Goal: Entertainment & Leisure: Consume media (video, audio)

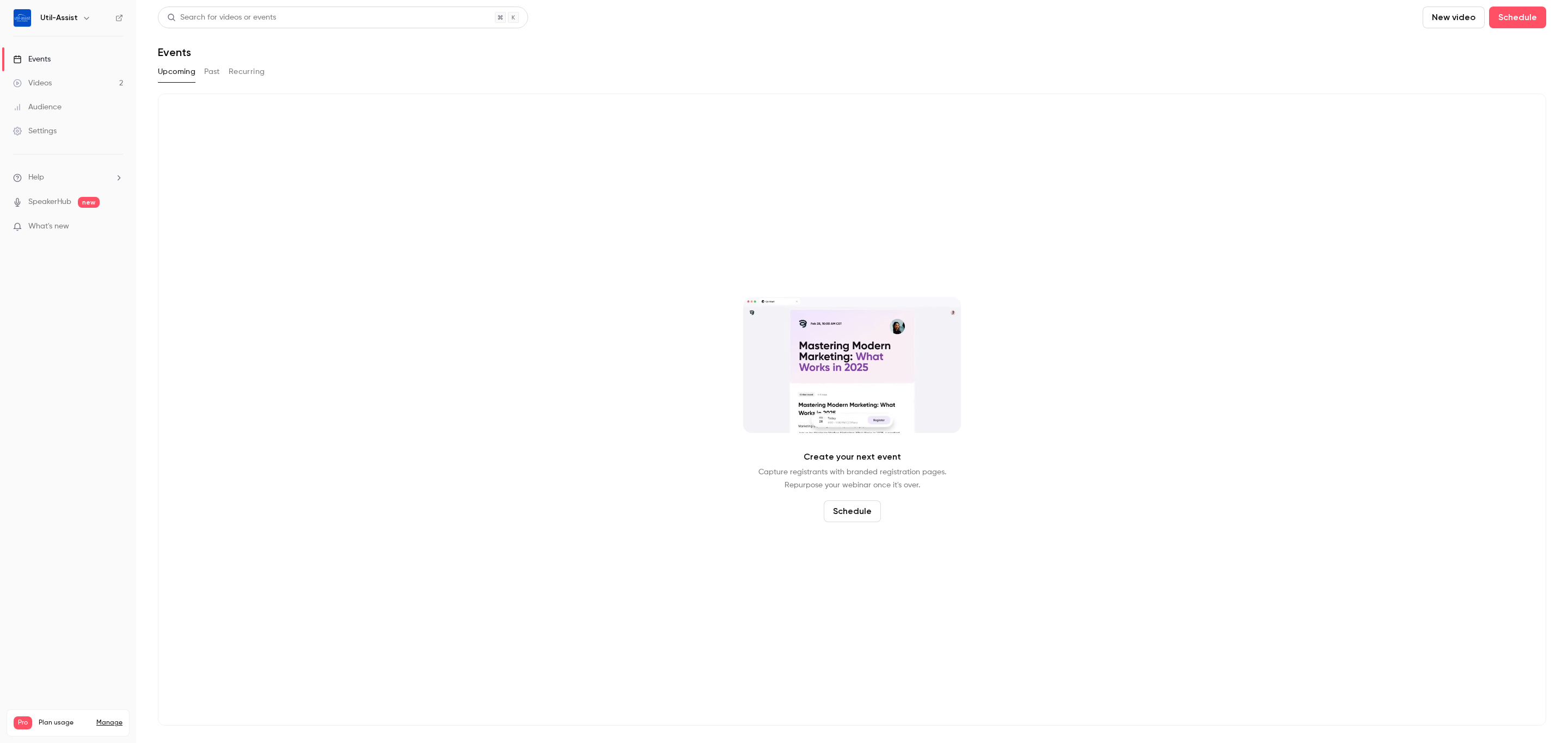
click at [211, 74] on button "Past" at bounding box center [212, 72] width 16 height 17
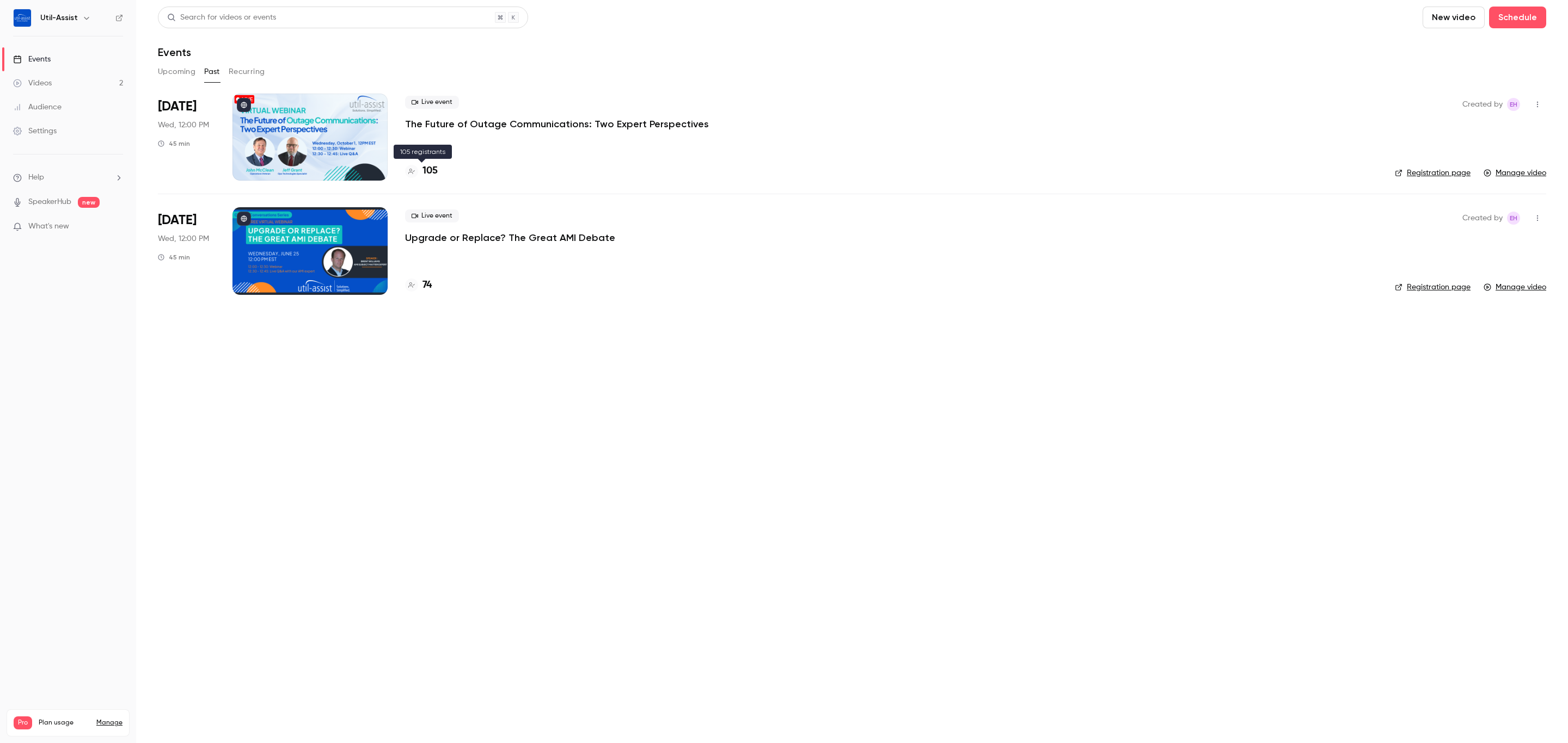
click at [433, 167] on h4 "105" at bounding box center [429, 171] width 15 height 15
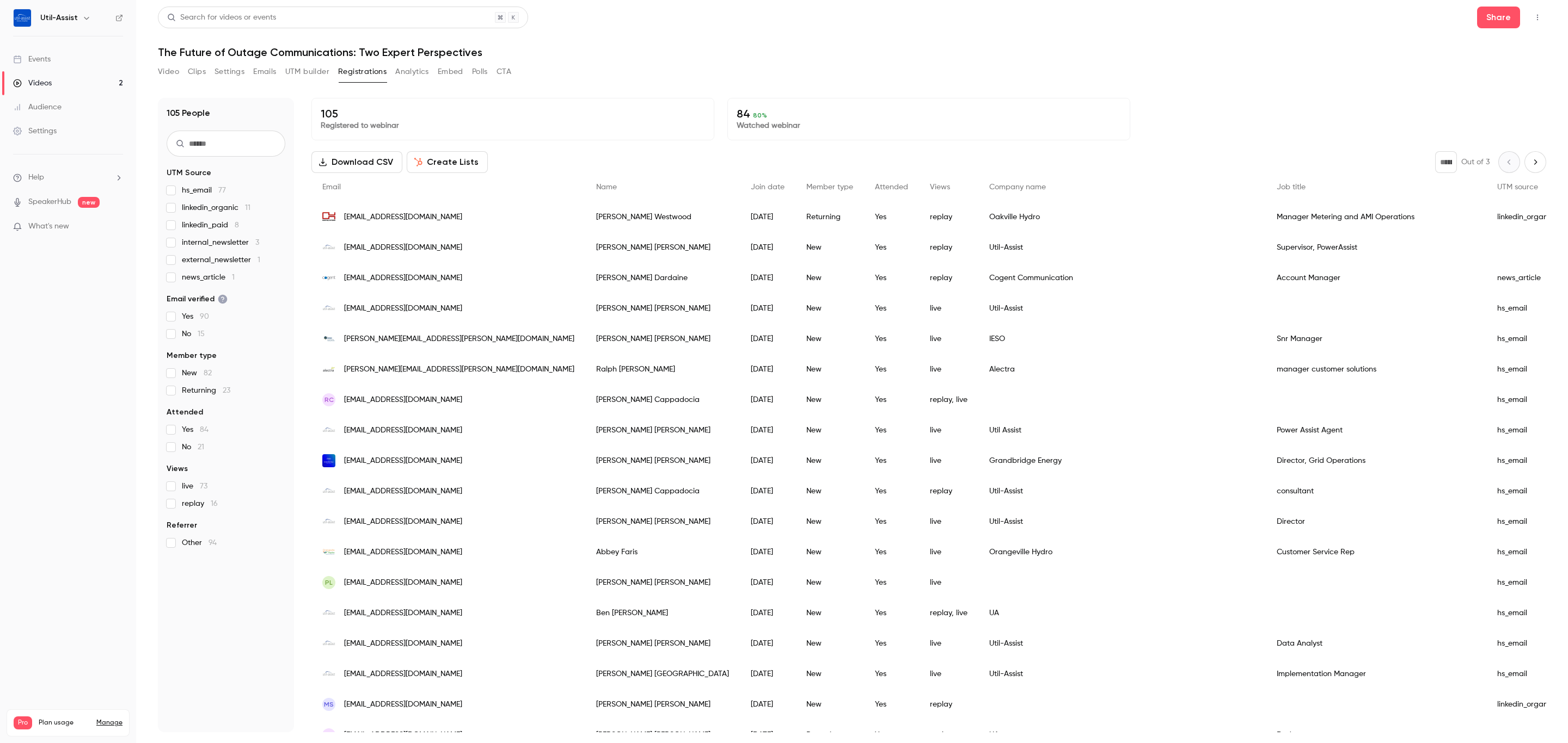
click at [609, 69] on div "Video Clips Settings Emails UTM builder Registrations Analytics Embed Polls CTA" at bounding box center [852, 74] width 1388 height 22
click at [175, 67] on button "Video" at bounding box center [168, 72] width 21 height 17
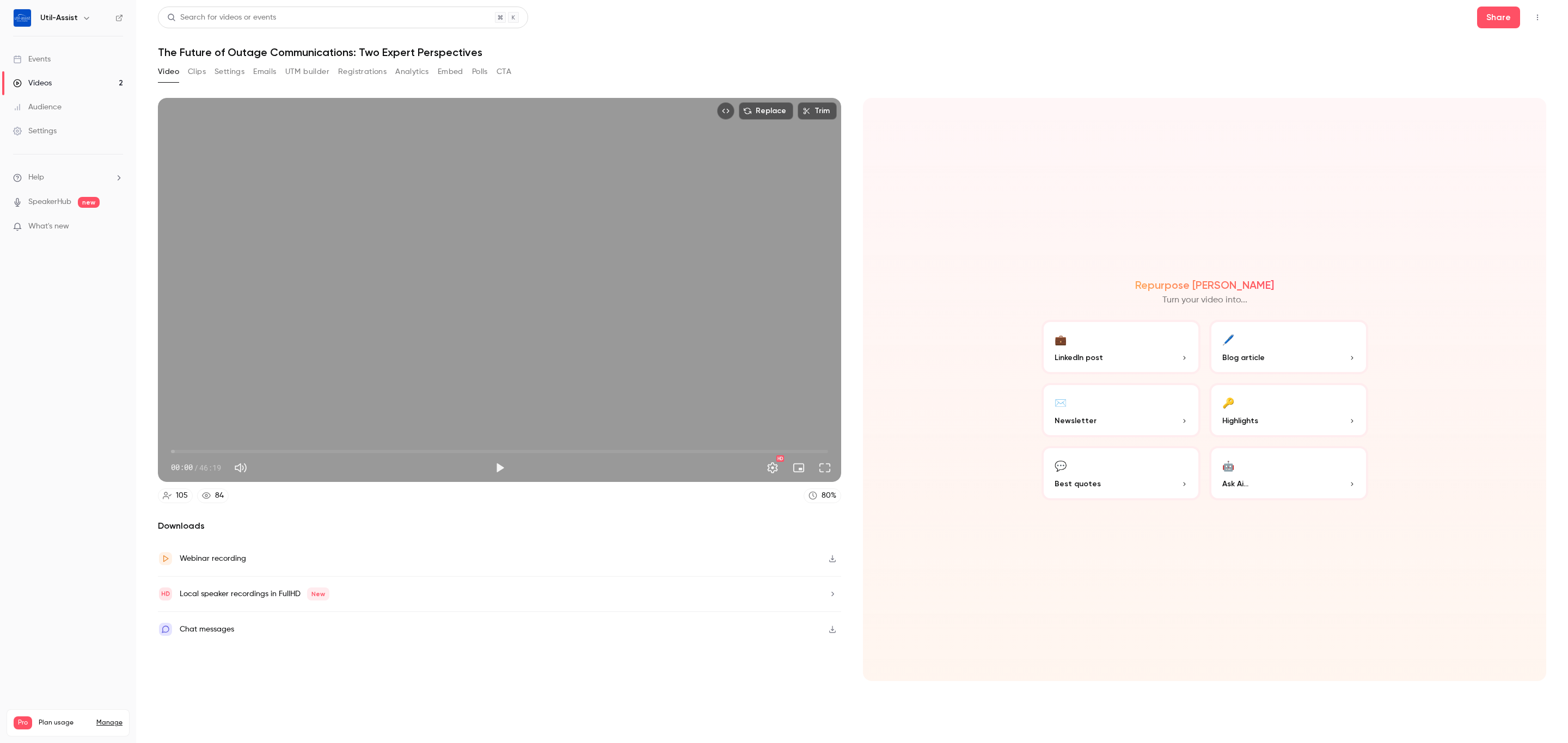
click at [60, 87] on link "Videos 2" at bounding box center [68, 83] width 136 height 24
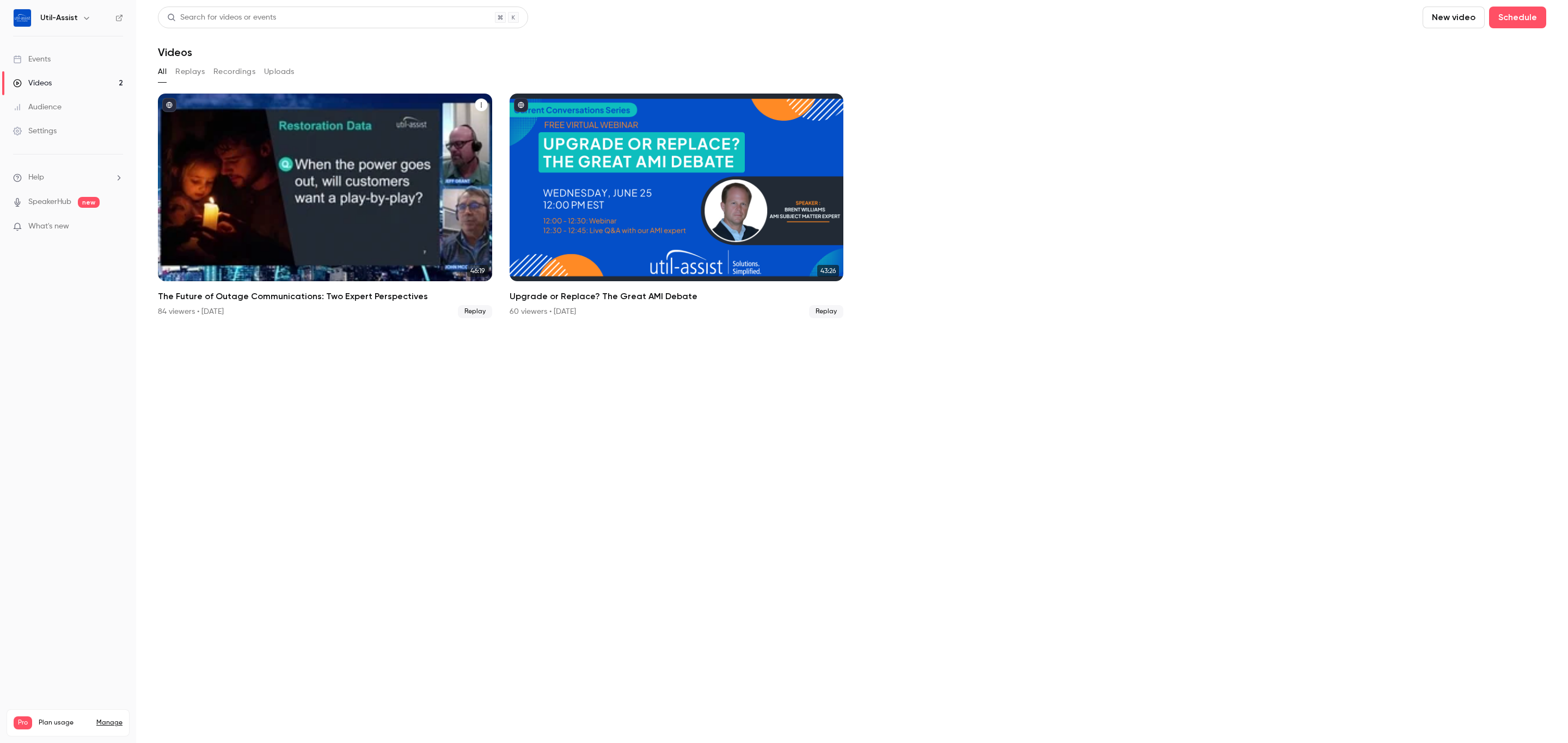
click at [401, 299] on h2 "The Future of Outage Communications: Two Expert Perspectives" at bounding box center [325, 296] width 334 height 13
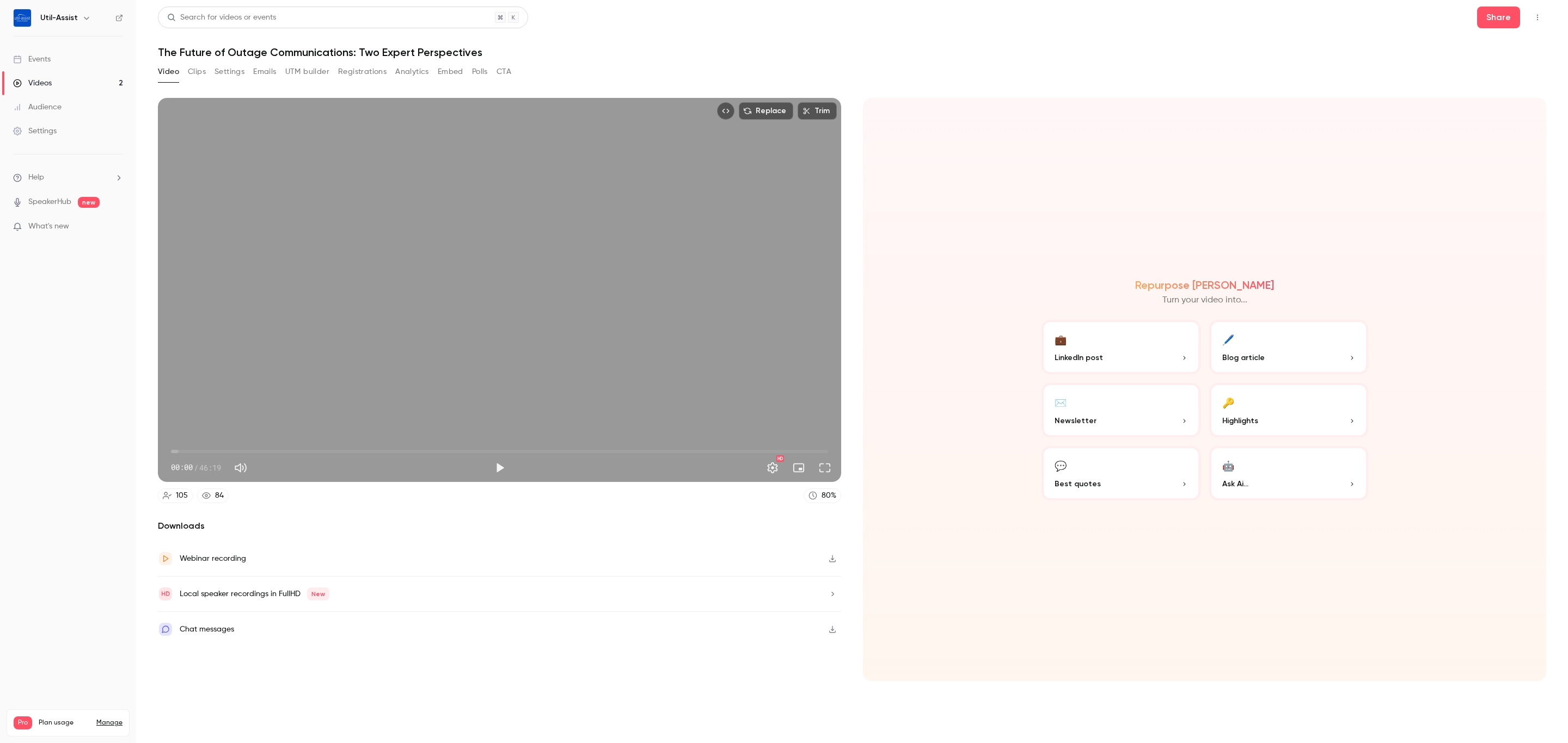
click at [367, 76] on button "Registrations" at bounding box center [363, 72] width 49 height 17
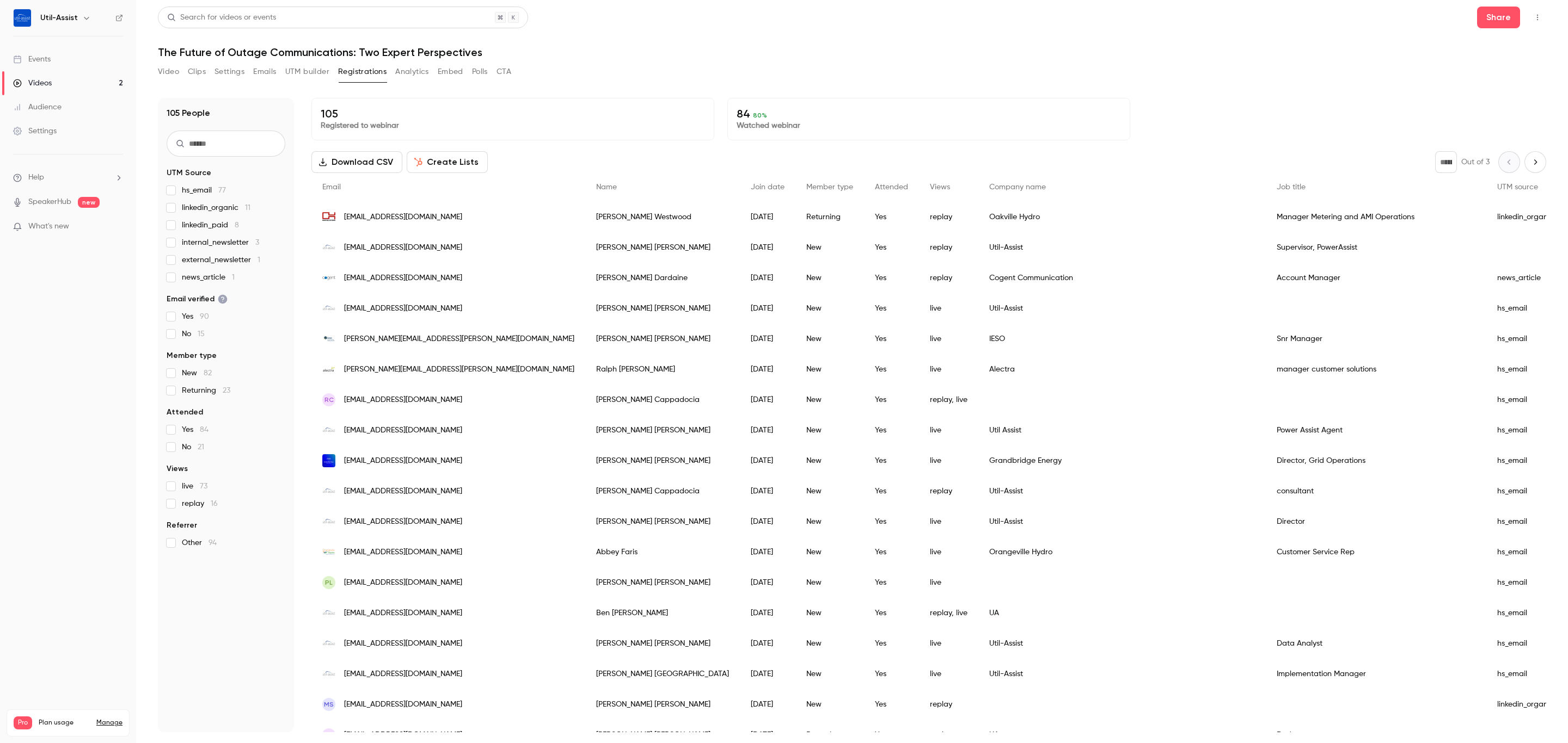
click at [168, 75] on button "Video" at bounding box center [168, 72] width 21 height 17
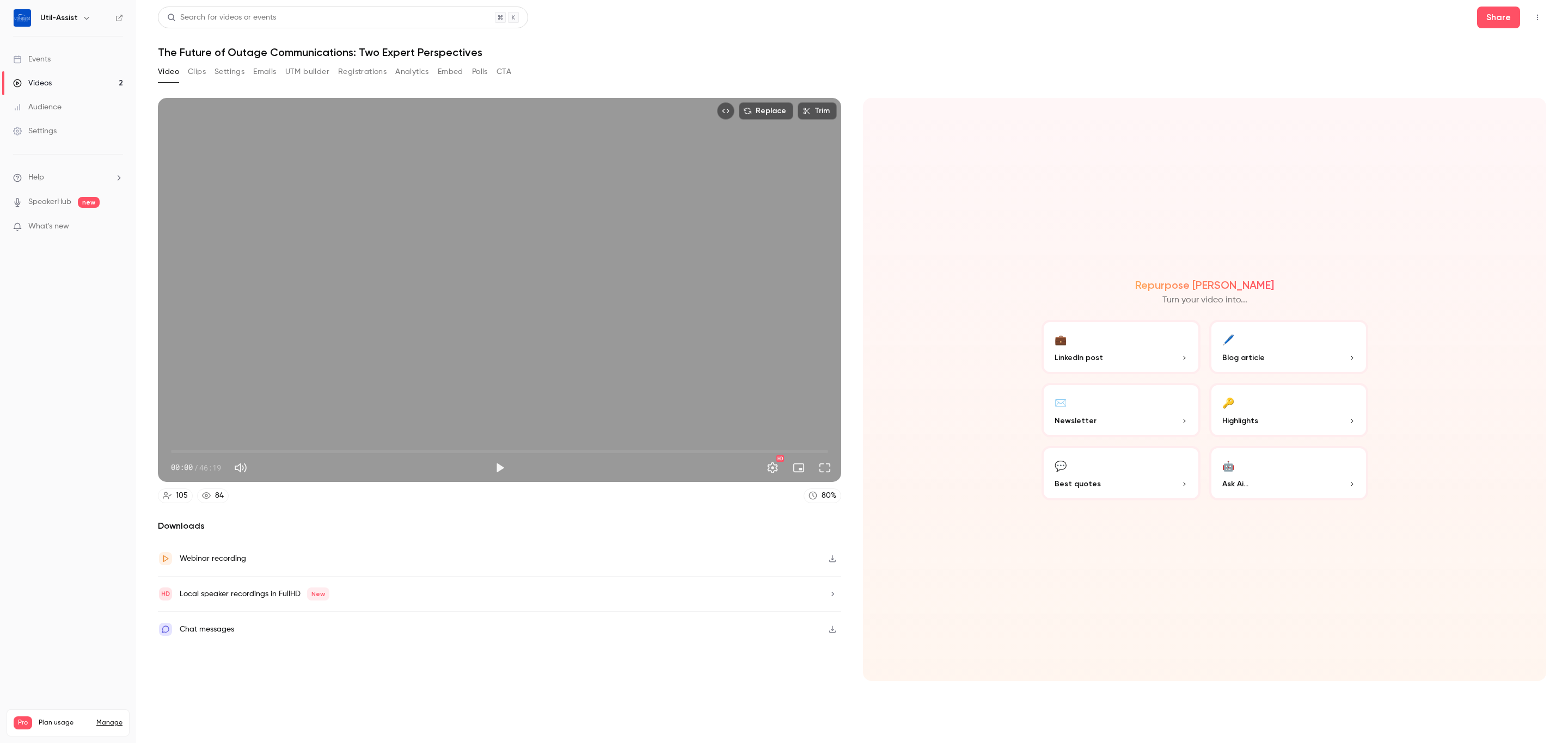
click at [195, 74] on button "Clips" at bounding box center [197, 72] width 18 height 17
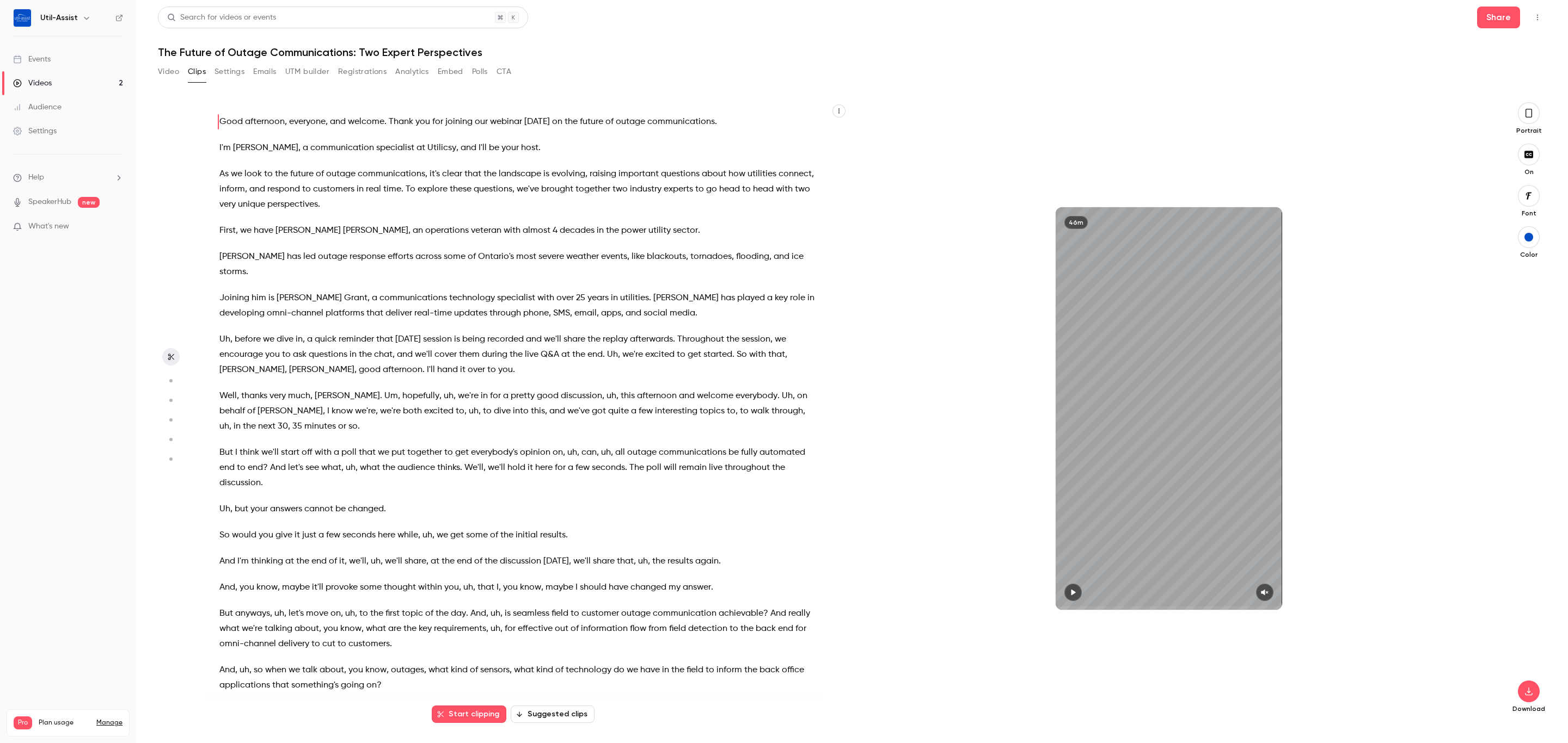
drag, startPoint x: 46, startPoint y: 63, endPoint x: 56, endPoint y: 63, distance: 10.0
click at [46, 63] on div "Events" at bounding box center [32, 60] width 38 height 11
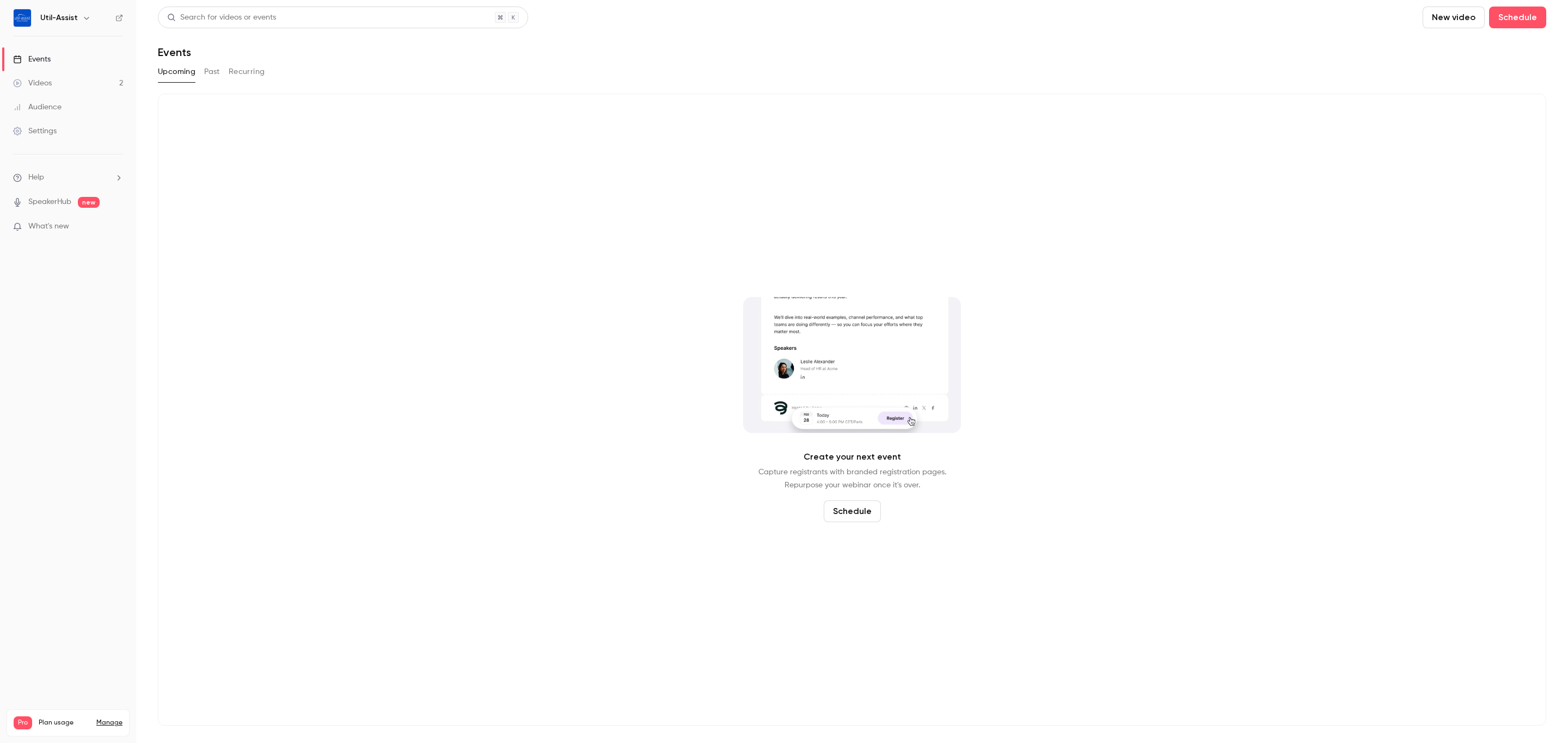
click at [209, 63] on button "Past" at bounding box center [212, 72] width 16 height 17
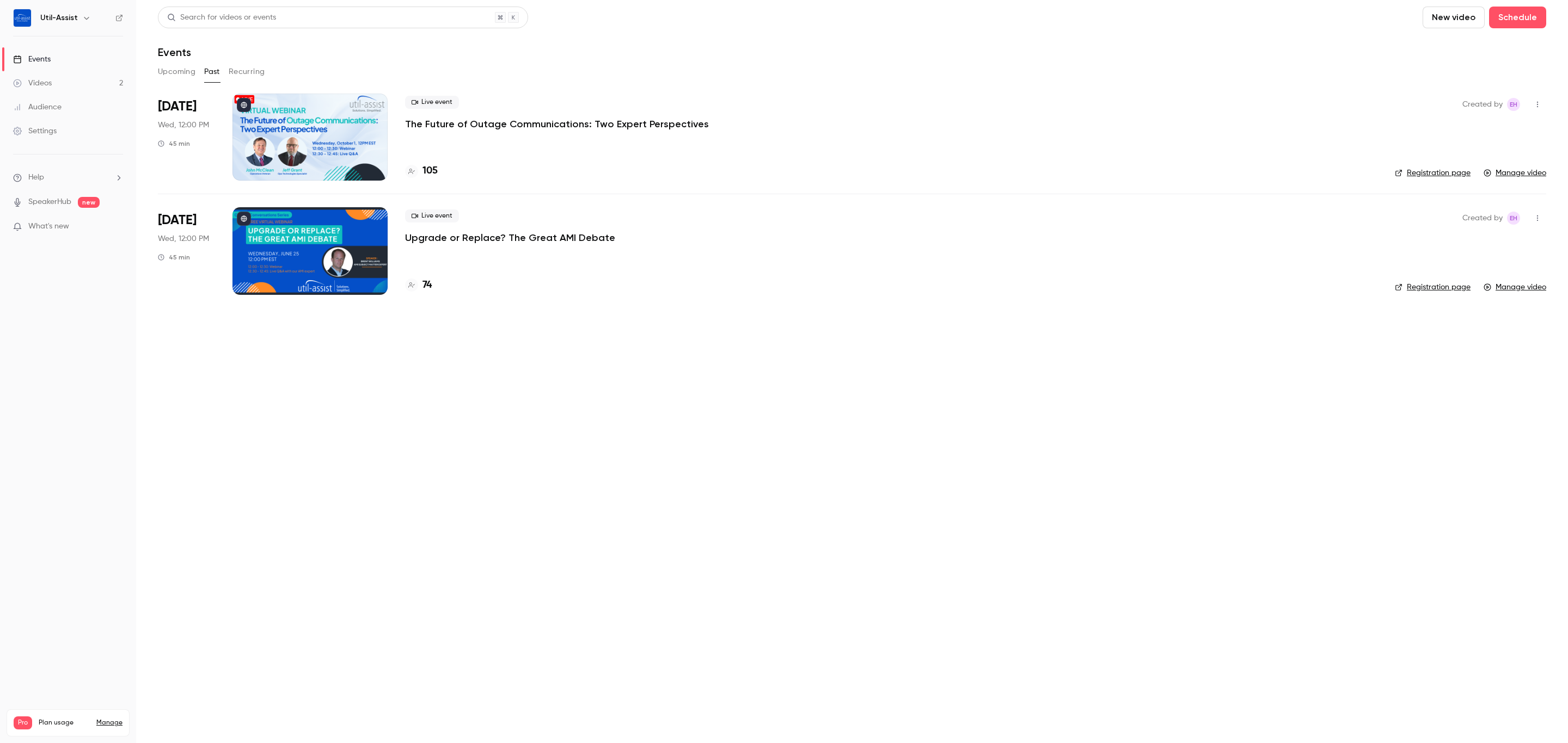
click at [753, 493] on main "Search for videos or events New video Schedule Events Upcoming Past Recurring […" at bounding box center [852, 371] width 1432 height 743
click at [463, 401] on main "Search for videos or events New video Schedule Events Upcoming Past Recurring […" at bounding box center [852, 371] width 1432 height 743
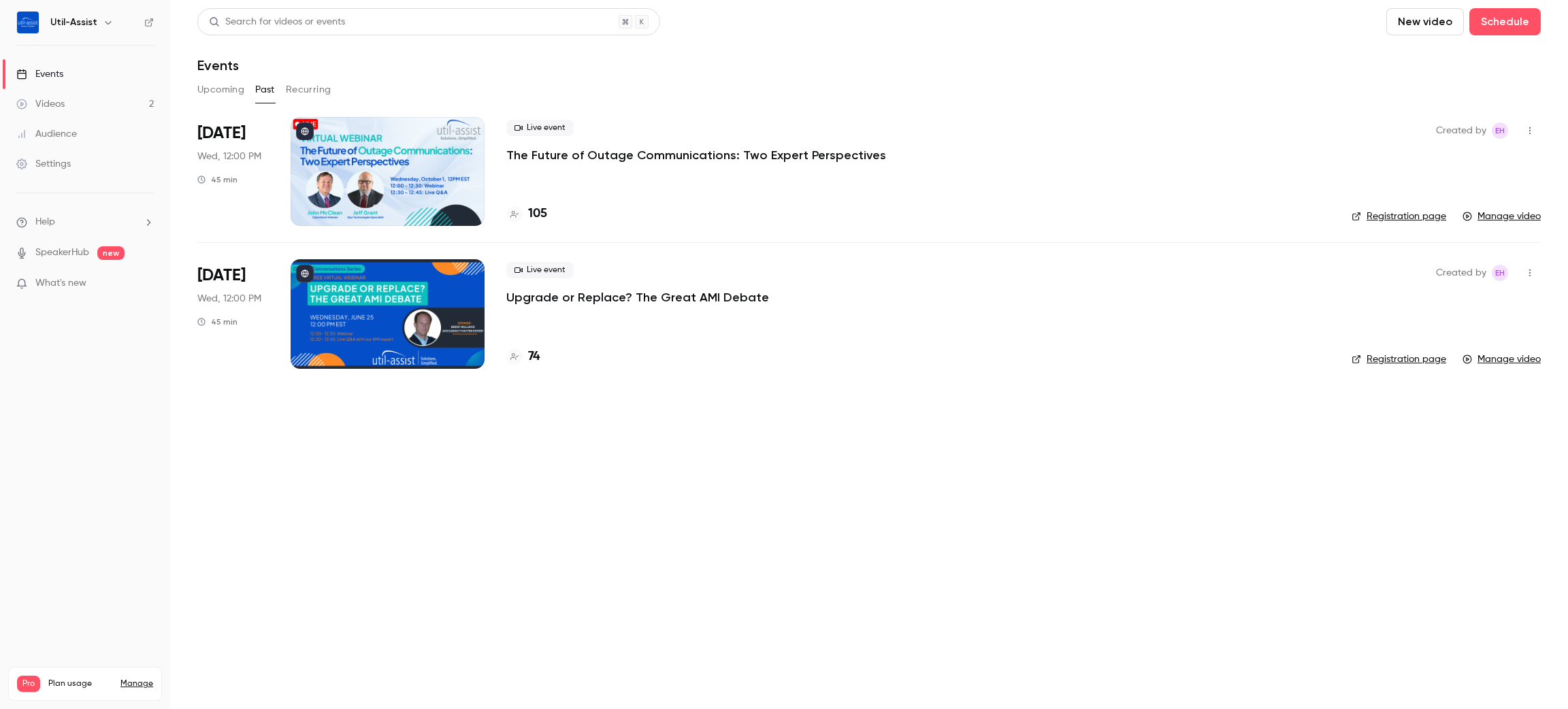
click at [734, 159] on p "The Future of Outage Communications: Two Expert Perspectives" at bounding box center [696, 155] width 380 height 17
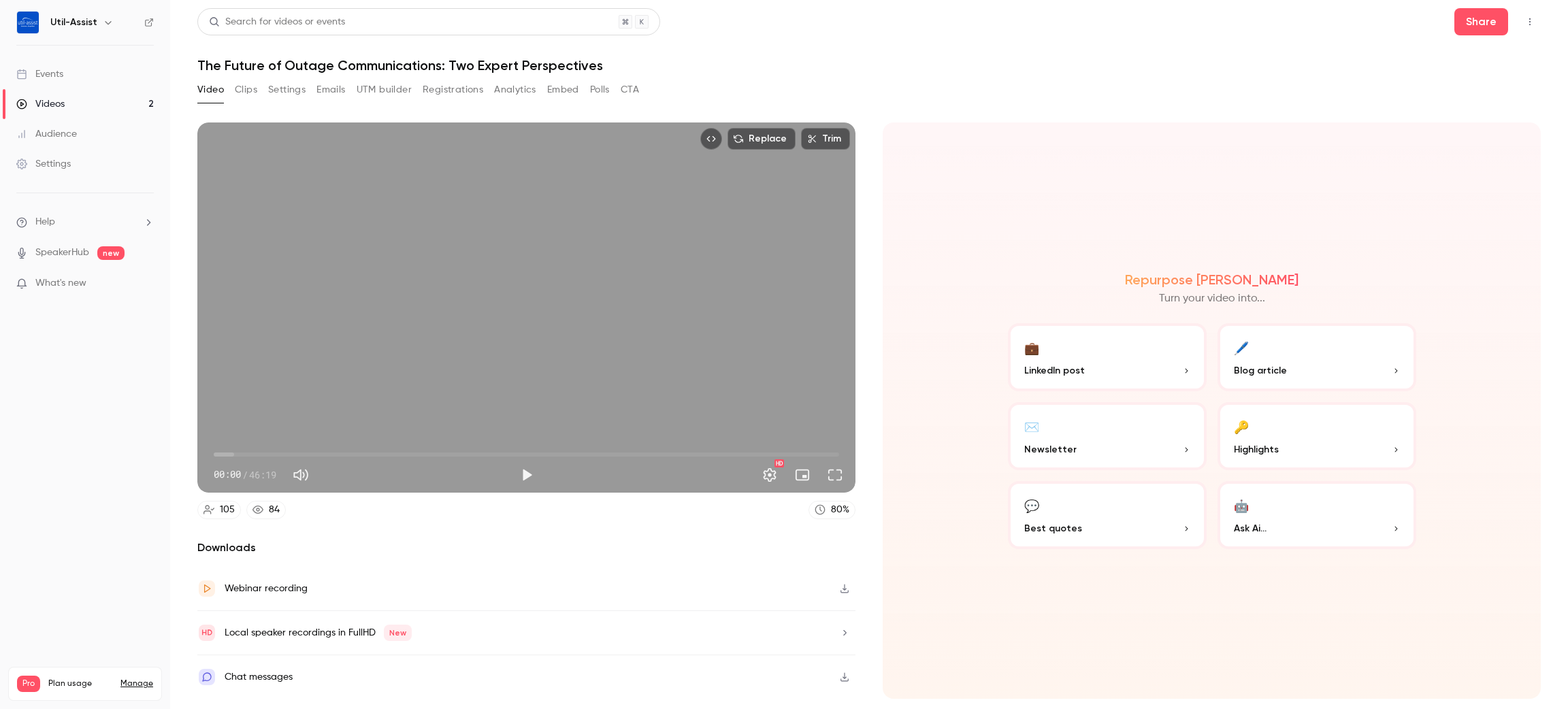
click at [851, 588] on button "button" at bounding box center [844, 589] width 22 height 22
click at [1017, 43] on header "Search for videos or events Share The Future of Outage Communications: Two Expe…" at bounding box center [870, 40] width 1344 height 66
click at [1099, 70] on h1 "The Future of Outage Communications: Two Expert Perspectives" at bounding box center [870, 65] width 1344 height 17
